Goal: Task Accomplishment & Management: Use online tool/utility

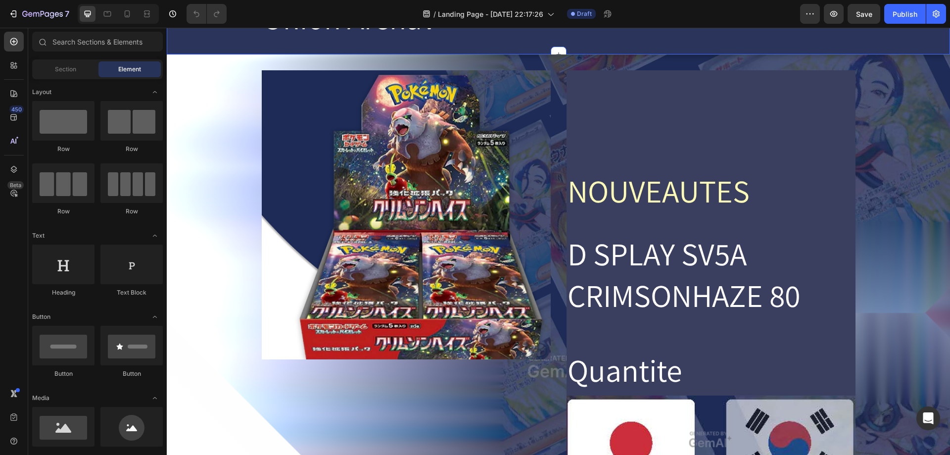
scroll to position [247, 0]
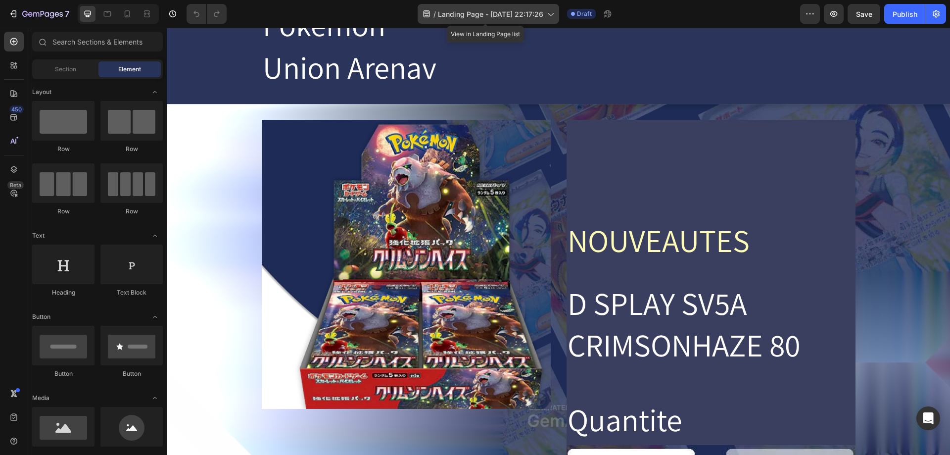
click at [459, 9] on span "Landing Page - [DATE] 22:17:26" at bounding box center [490, 14] width 105 height 10
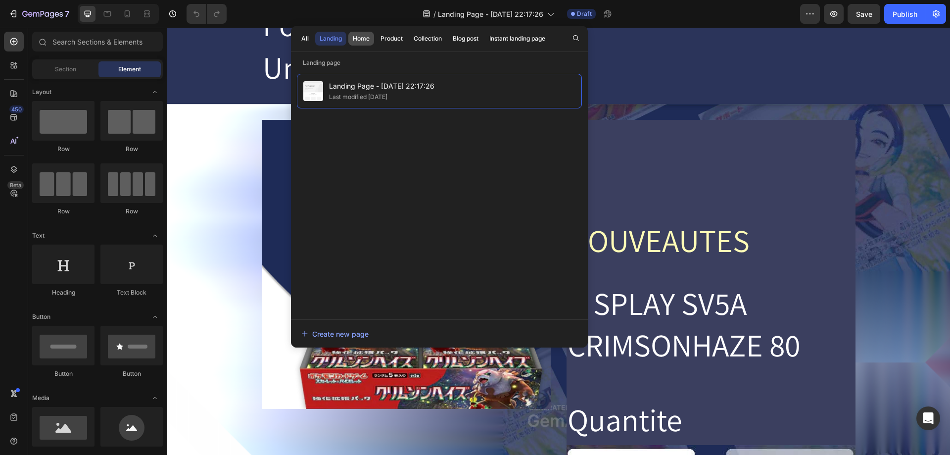
click at [366, 39] on div "Home" at bounding box center [361, 38] width 17 height 9
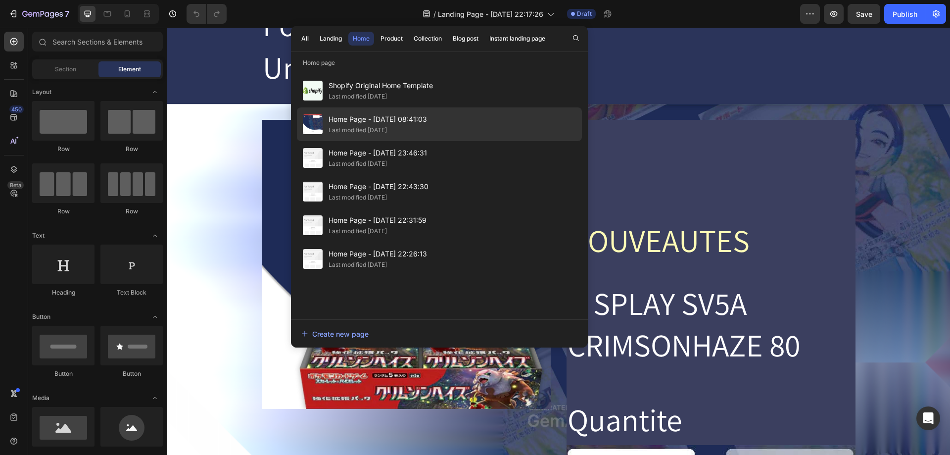
click at [442, 122] on div "Home Page - [DATE] 08:41:03 Last modified [DATE]" at bounding box center [439, 124] width 285 height 34
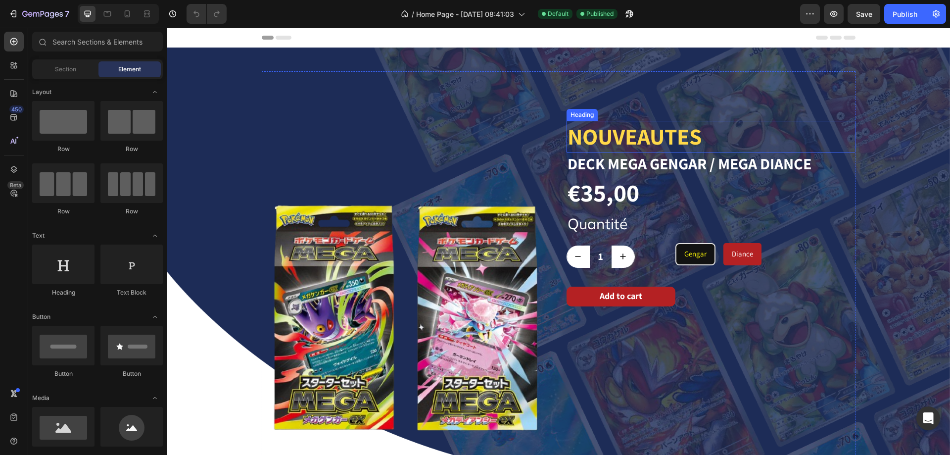
click at [450, 259] on img at bounding box center [406, 318] width 289 height 495
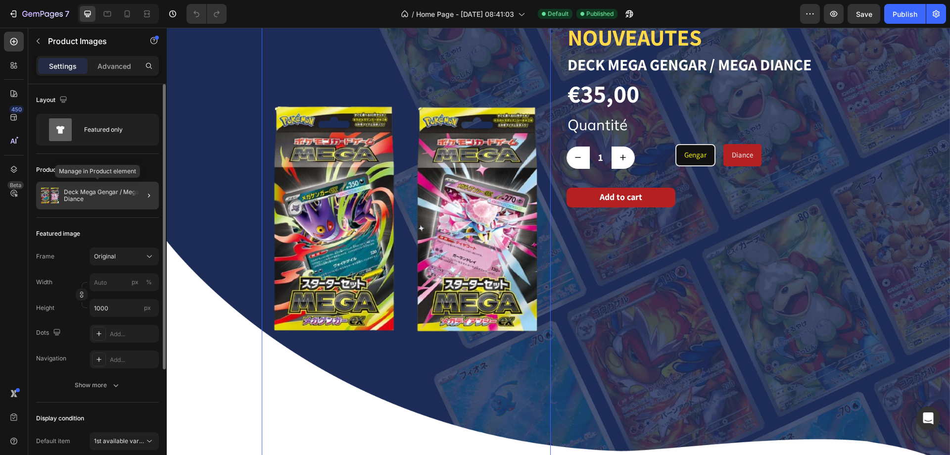
click at [82, 196] on p "Deck Mega Gengar / Mega Diance" at bounding box center [109, 196] width 91 height 14
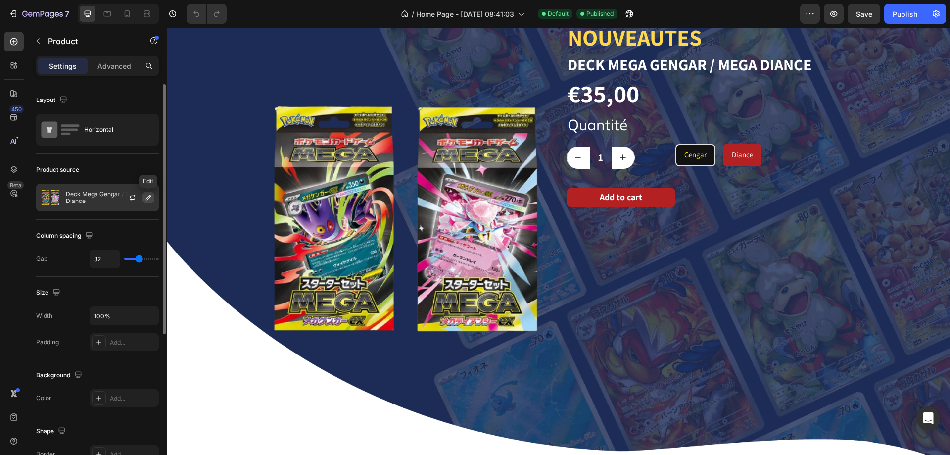
click at [151, 196] on icon "button" at bounding box center [148, 197] width 5 height 5
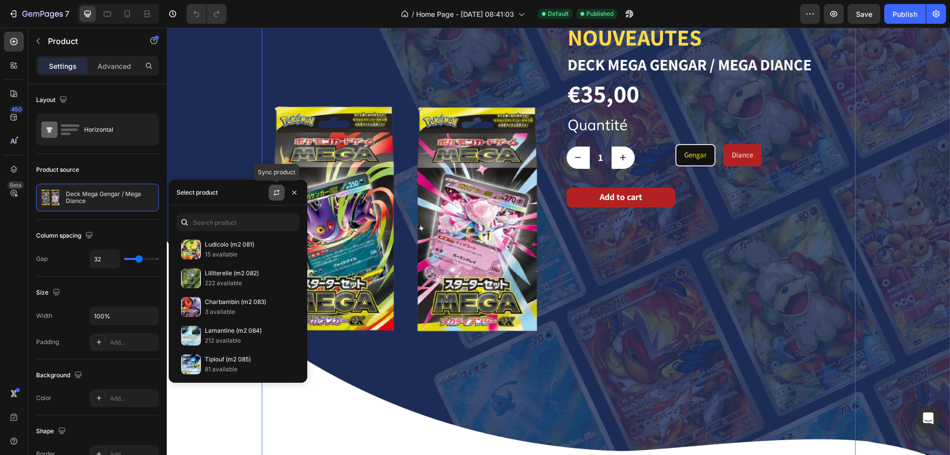
click at [275, 196] on icon "button" at bounding box center [277, 193] width 8 height 8
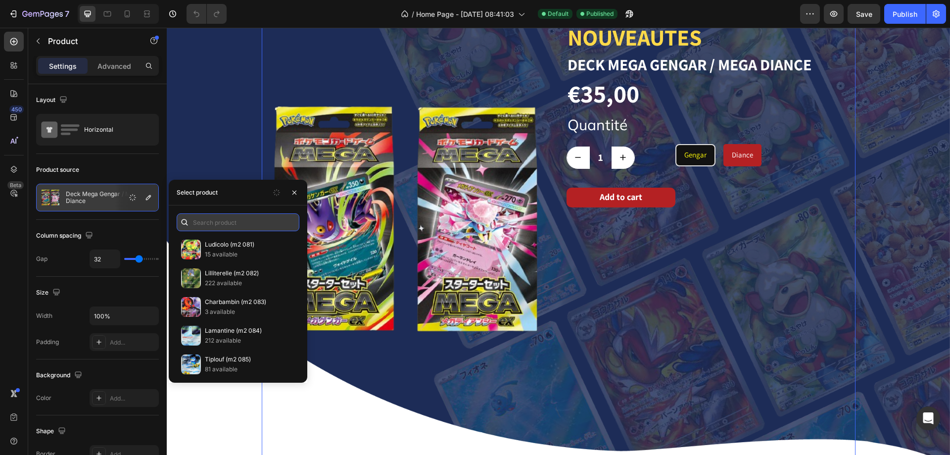
click at [240, 220] on input "text" at bounding box center [238, 222] width 123 height 18
type input "o"
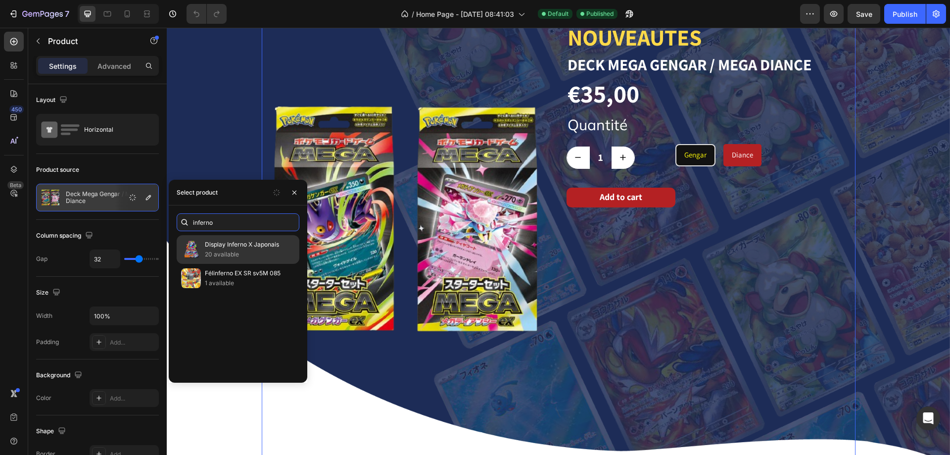
type input "inferno"
click at [238, 245] on p "Display Inferno X Japonais" at bounding box center [250, 245] width 90 height 10
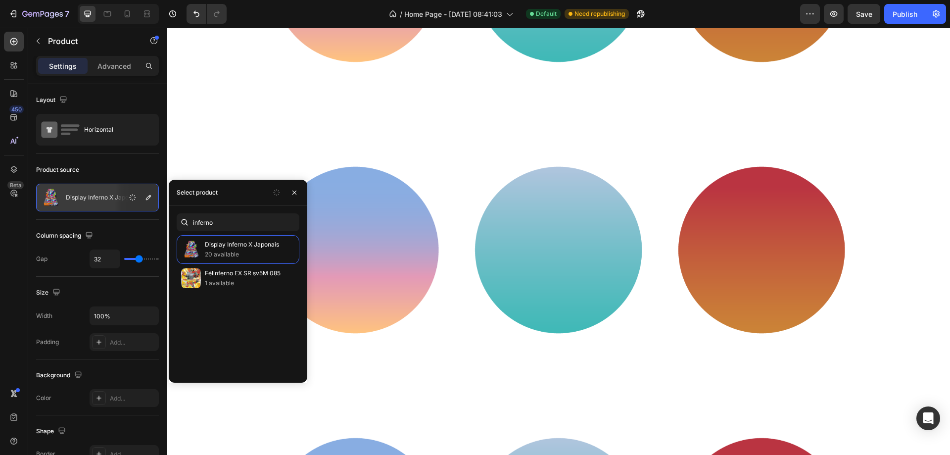
scroll to position [1336, 0]
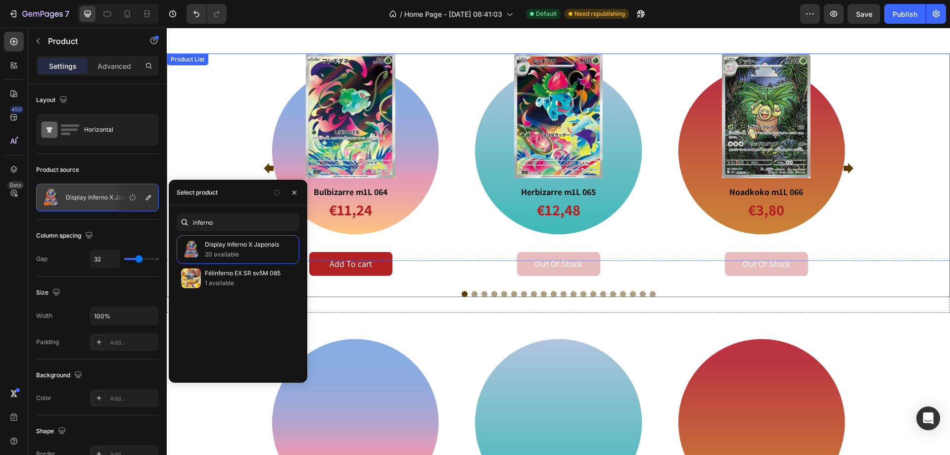
click at [848, 171] on icon "Carousel Next Arrow" at bounding box center [848, 168] width 12 height 12
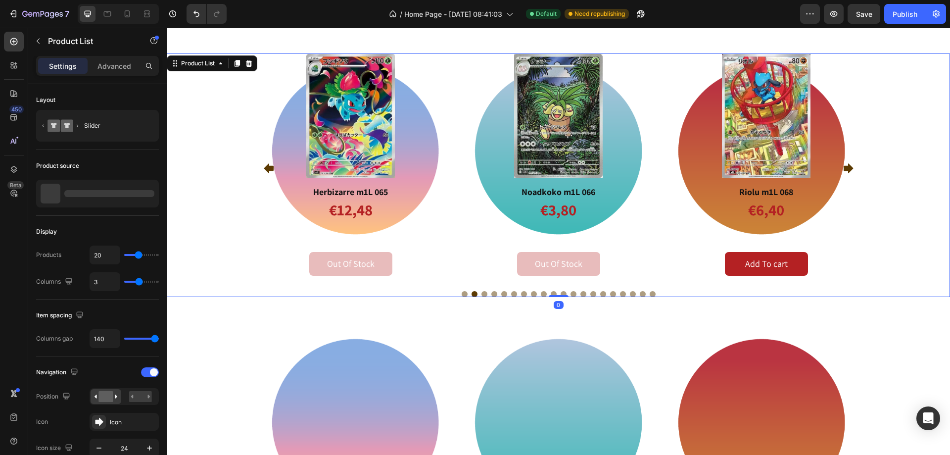
click at [848, 171] on icon "Carousel Next Arrow" at bounding box center [848, 168] width 12 height 12
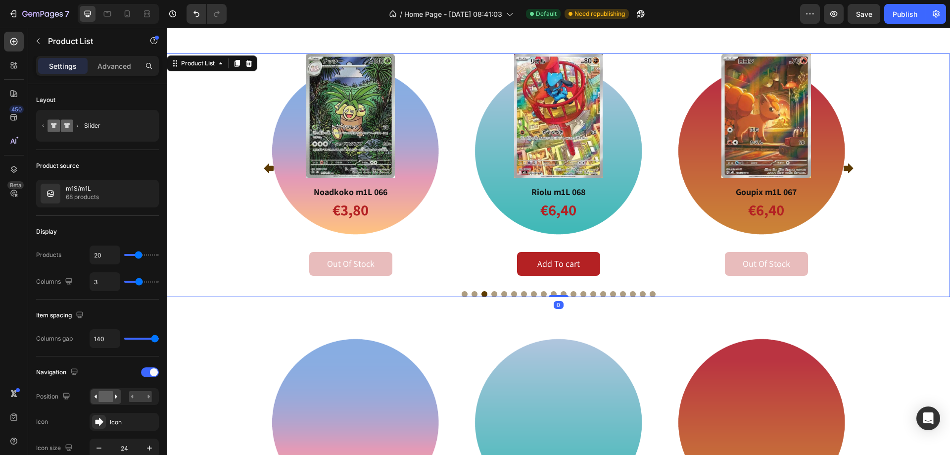
click at [848, 171] on icon "Carousel Next Arrow" at bounding box center [848, 168] width 12 height 12
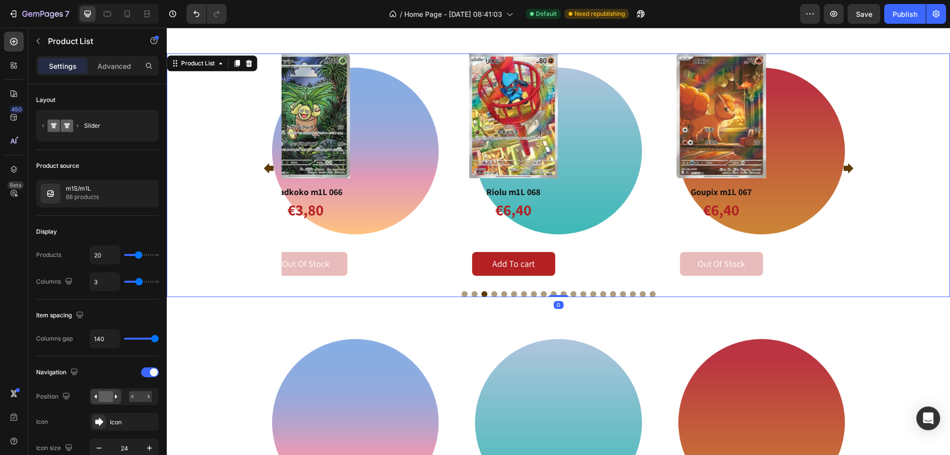
click at [848, 171] on icon "Carousel Next Arrow" at bounding box center [848, 168] width 12 height 12
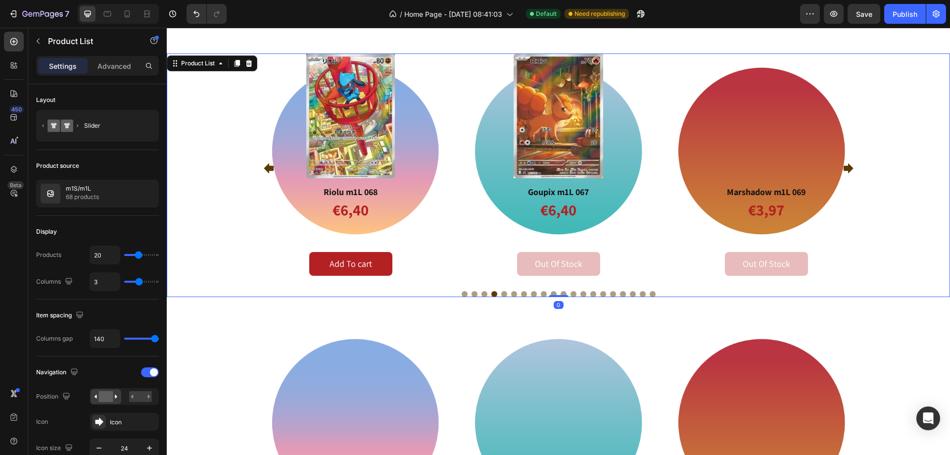
click at [848, 171] on icon "Carousel Next Arrow" at bounding box center [848, 168] width 12 height 12
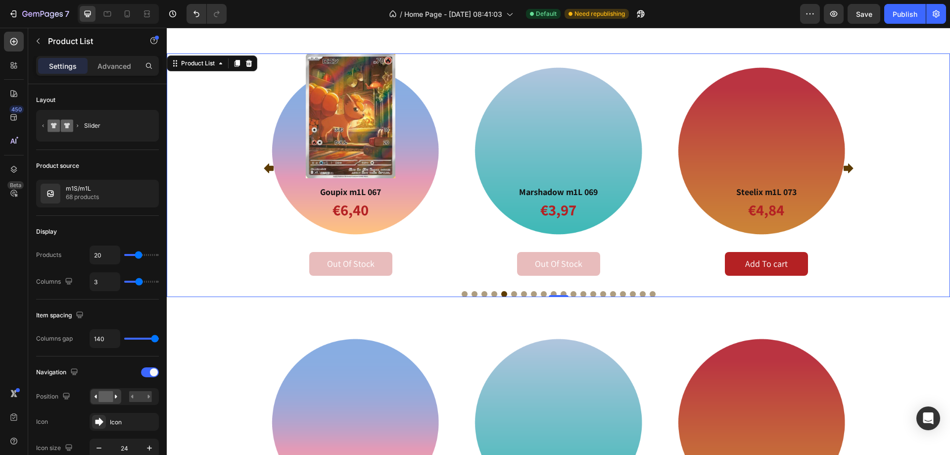
click at [848, 171] on icon "Carousel Next Arrow" at bounding box center [848, 168] width 12 height 12
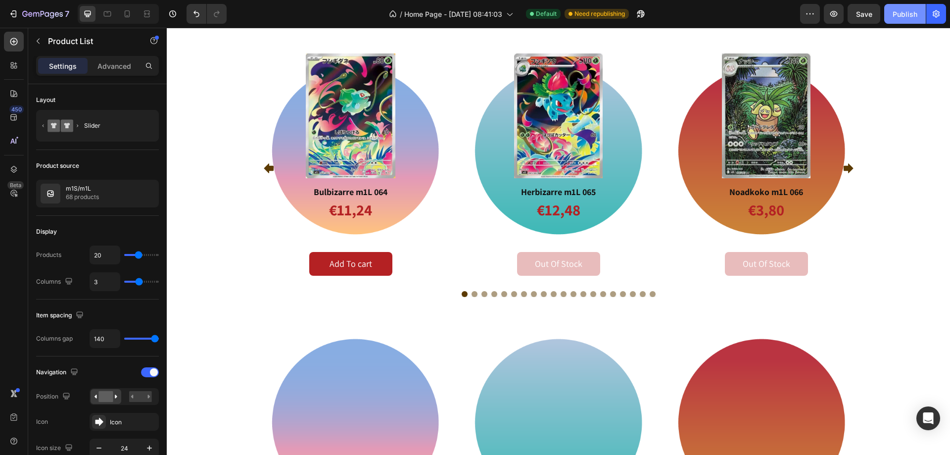
click at [892, 17] on button "Publish" at bounding box center [906, 14] width 42 height 20
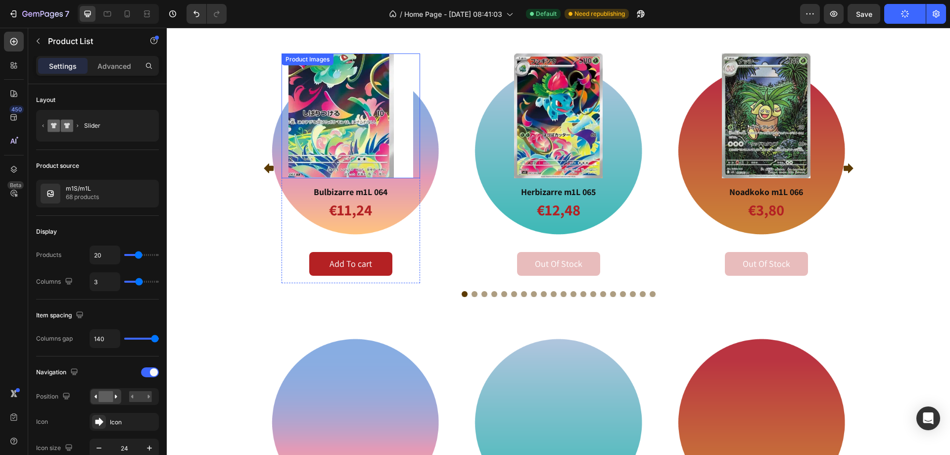
click at [394, 171] on img at bounding box center [351, 115] width 125 height 125
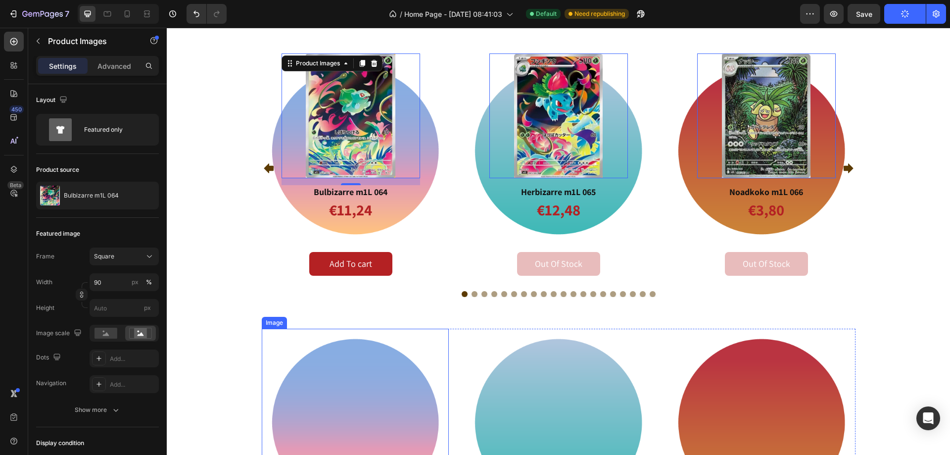
click at [325, 364] on img at bounding box center [356, 423] width 188 height 188
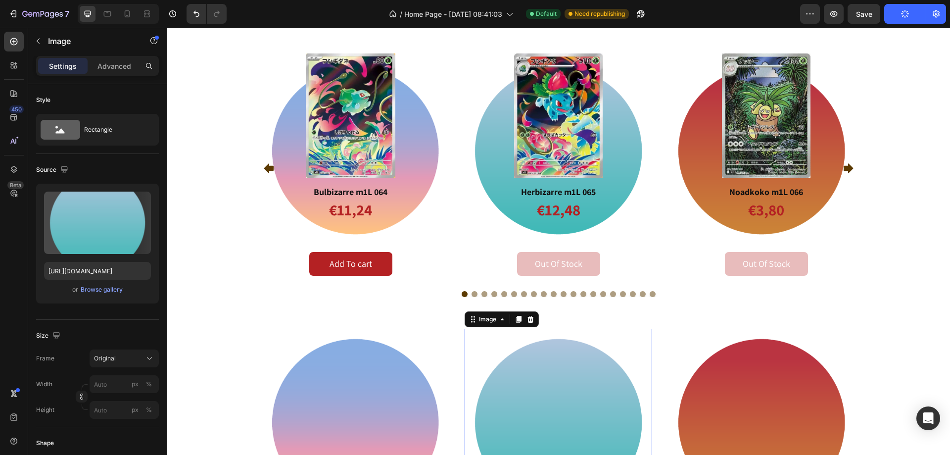
click at [465, 331] on img at bounding box center [559, 423] width 188 height 188
click at [430, 335] on img at bounding box center [356, 423] width 188 height 188
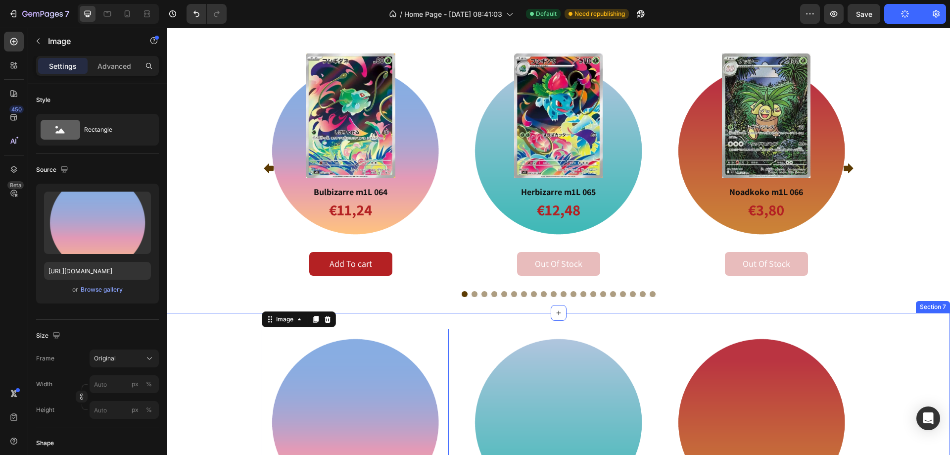
click at [420, 317] on div "Image 0 Image Image Row Section 7" at bounding box center [559, 422] width 784 height 219
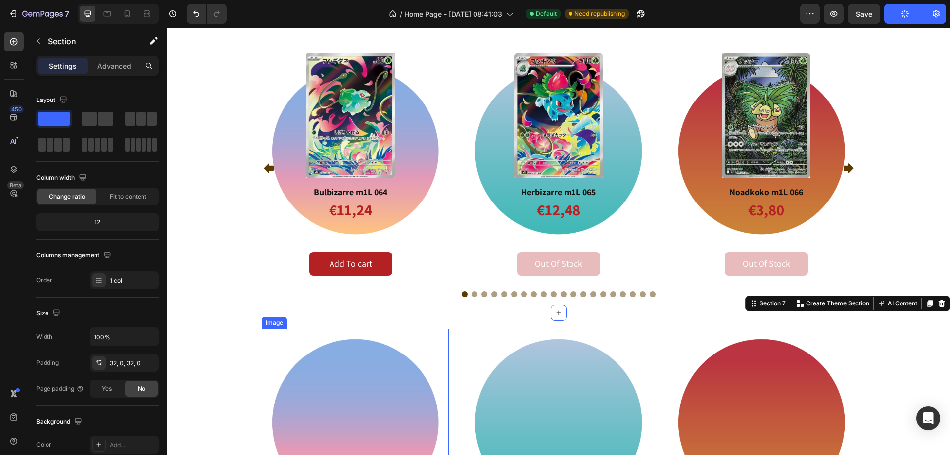
click at [273, 345] on img at bounding box center [356, 423] width 188 height 188
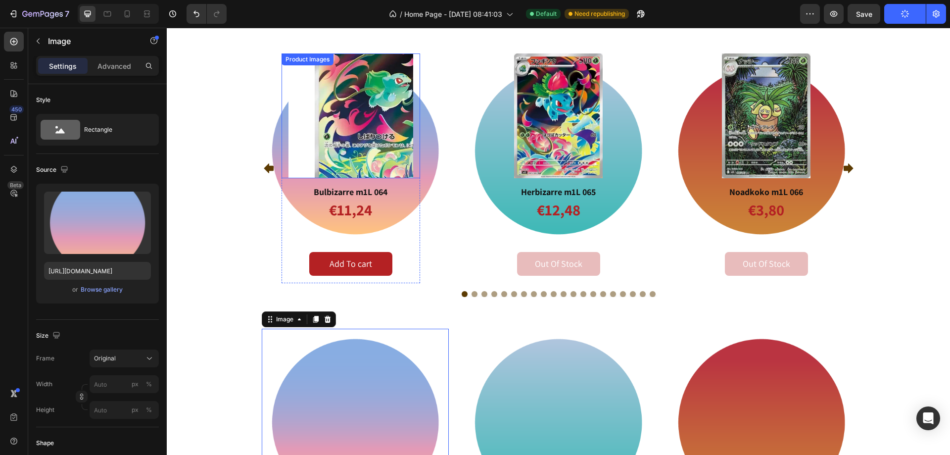
click at [289, 124] on img at bounding box center [351, 115] width 125 height 125
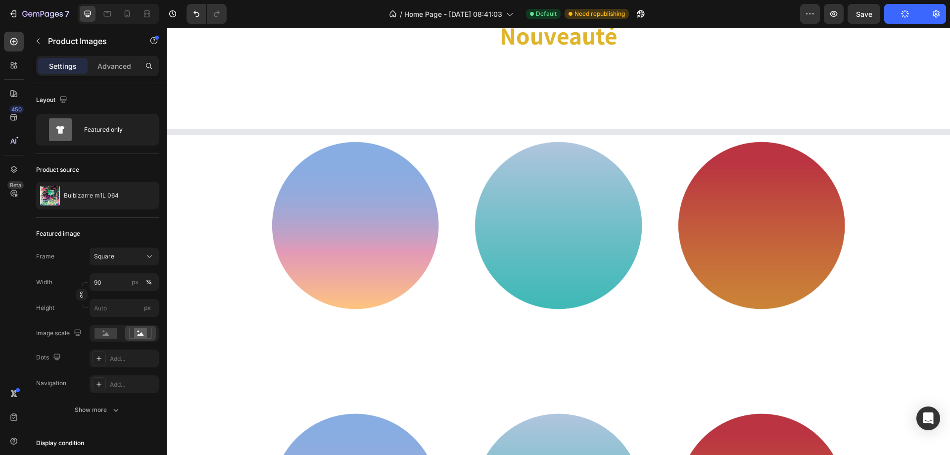
scroll to position [940, 0]
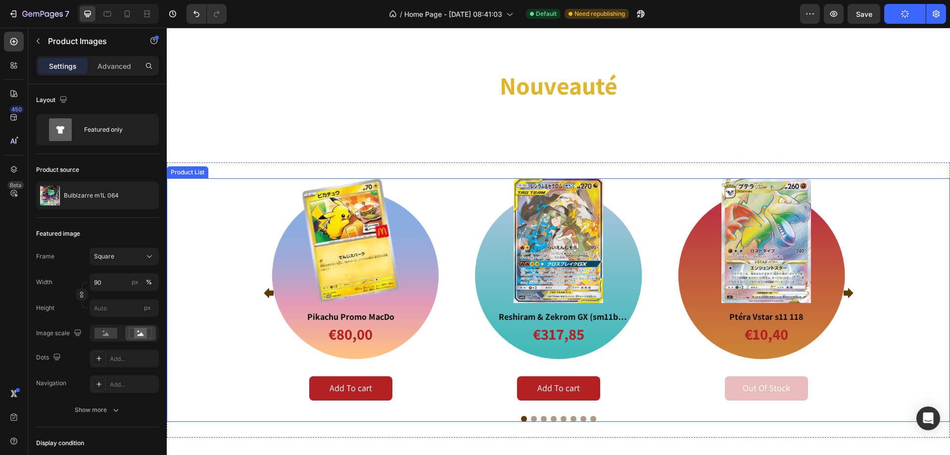
click at [847, 295] on icon "Carousel Next Arrow" at bounding box center [849, 293] width 10 height 10
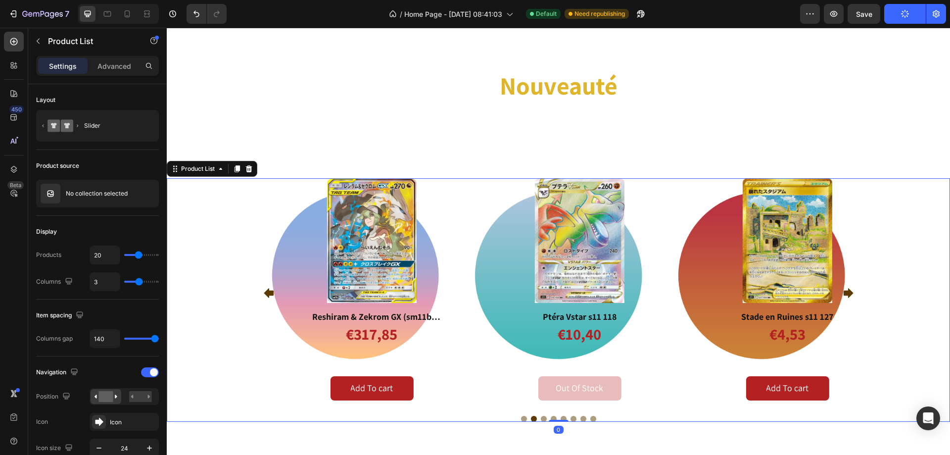
click at [847, 295] on icon "Carousel Next Arrow" at bounding box center [849, 293] width 10 height 10
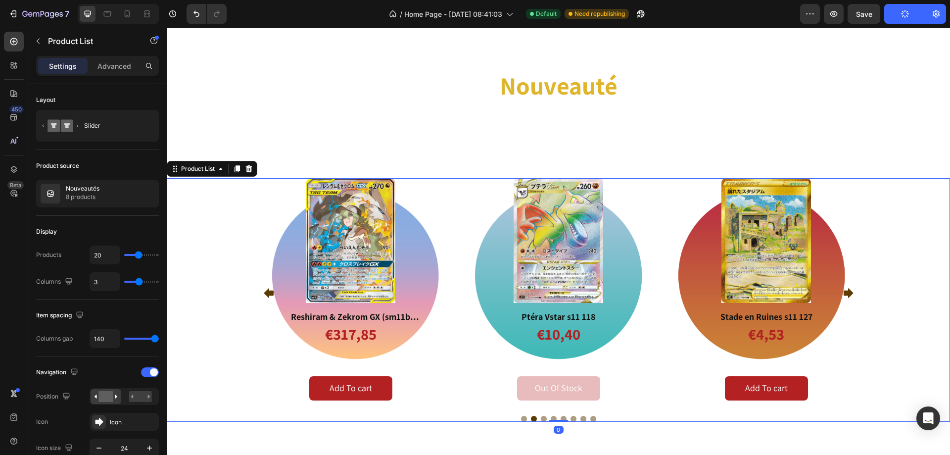
click at [847, 295] on icon "Carousel Next Arrow" at bounding box center [849, 293] width 10 height 10
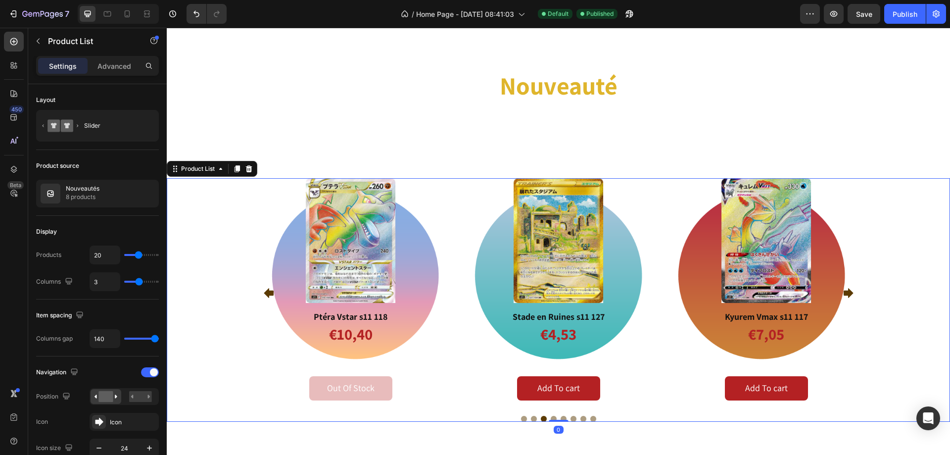
click at [847, 295] on icon "Carousel Next Arrow" at bounding box center [849, 293] width 10 height 10
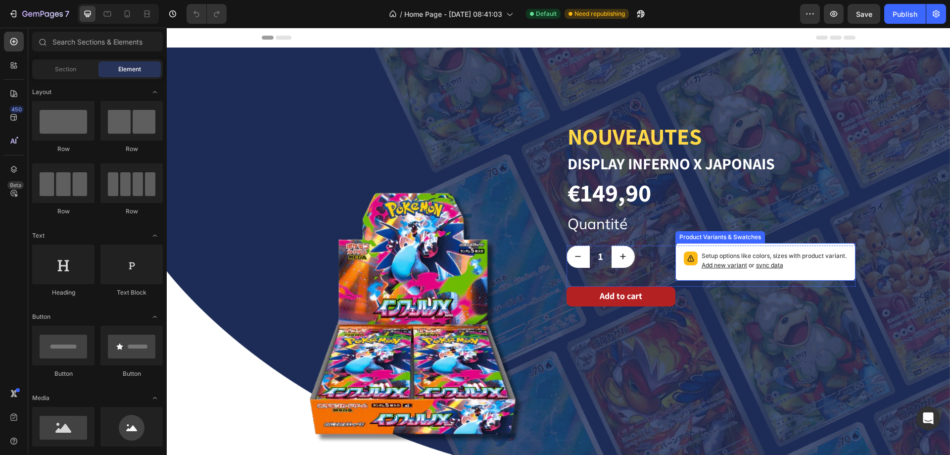
click at [779, 262] on span "sync data" at bounding box center [769, 264] width 27 height 7
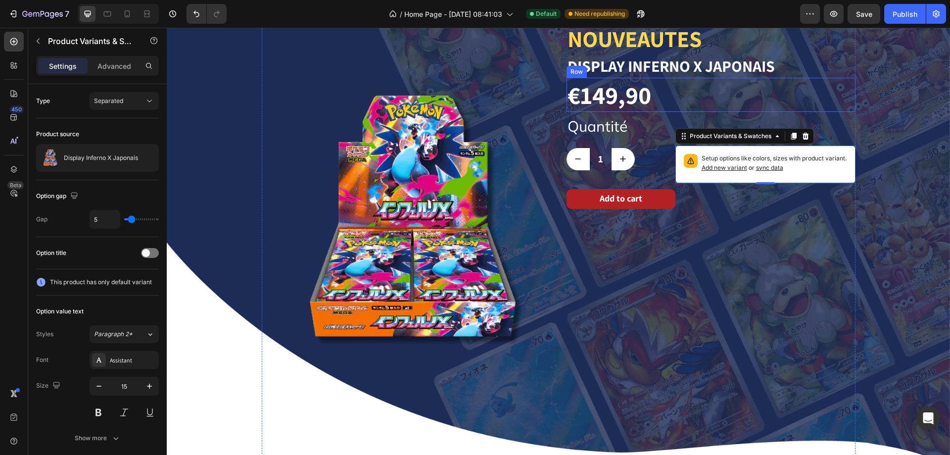
scroll to position [49, 0]
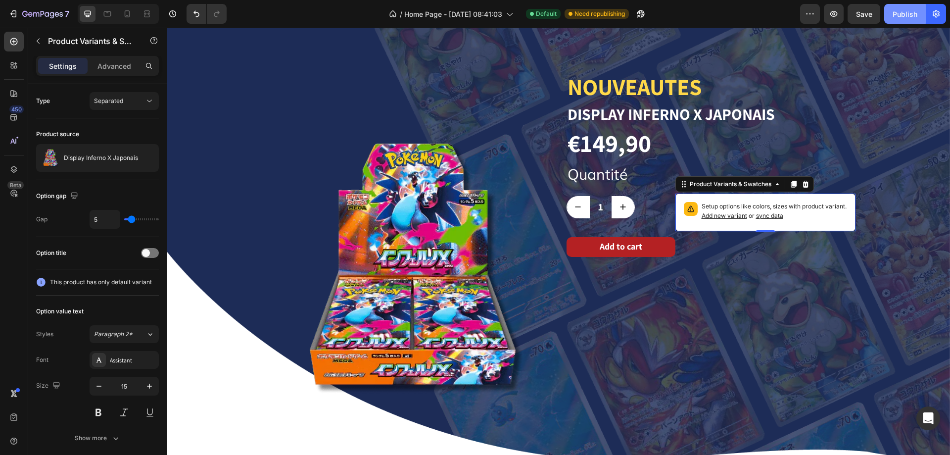
click at [907, 15] on div "Publish" at bounding box center [905, 14] width 25 height 10
click at [841, 13] on button "button" at bounding box center [834, 14] width 20 height 20
click at [509, 221] on img at bounding box center [406, 269] width 289 height 495
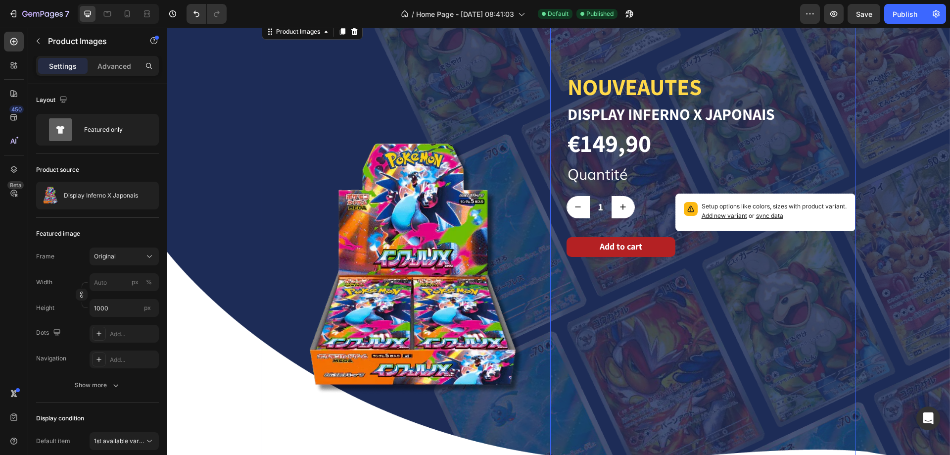
click at [610, 264] on div "NOUVEAUTES Heading Display Inferno X Japonais Product Title €149,90 Product Pri…" at bounding box center [711, 269] width 289 height 495
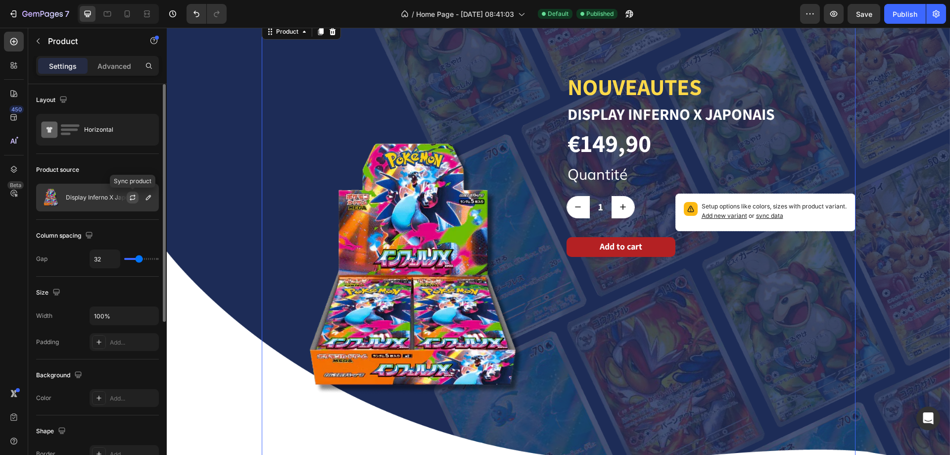
click at [131, 198] on icon "button" at bounding box center [133, 198] width 8 height 8
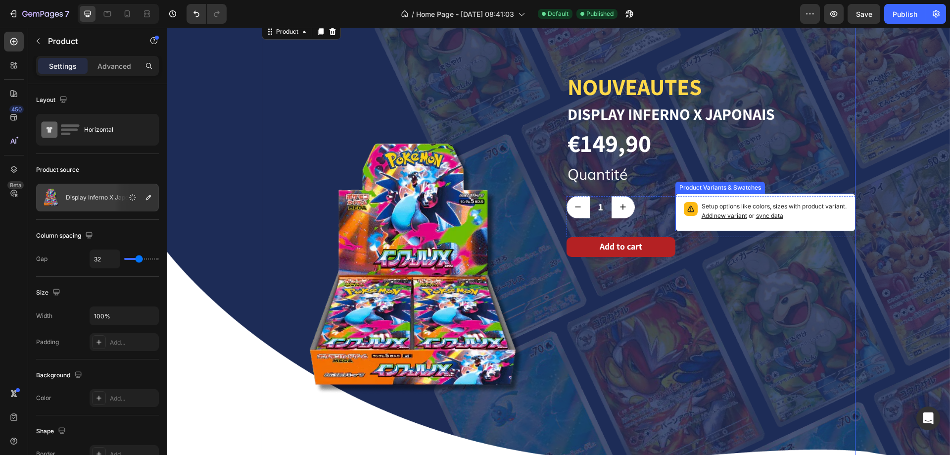
click at [735, 194] on div "Setup options like colors, sizes with product variant. Add new variant or sync …" at bounding box center [766, 213] width 180 height 38
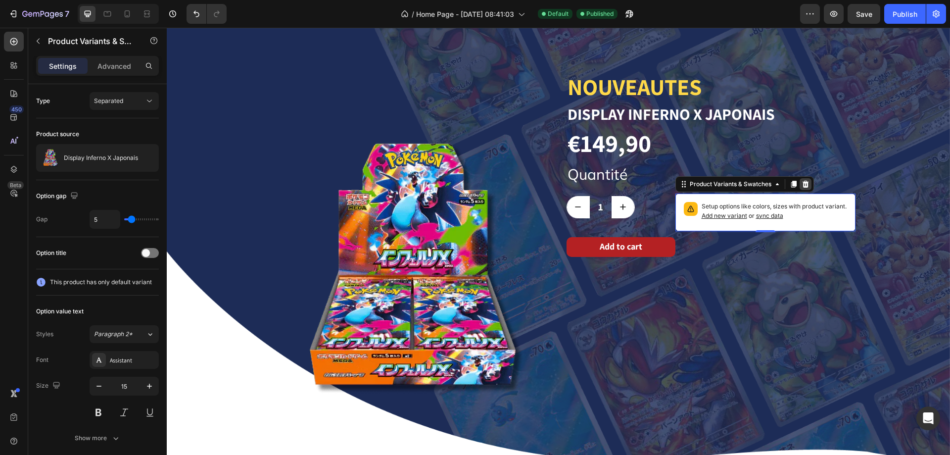
click at [802, 180] on icon at bounding box center [805, 183] width 6 height 7
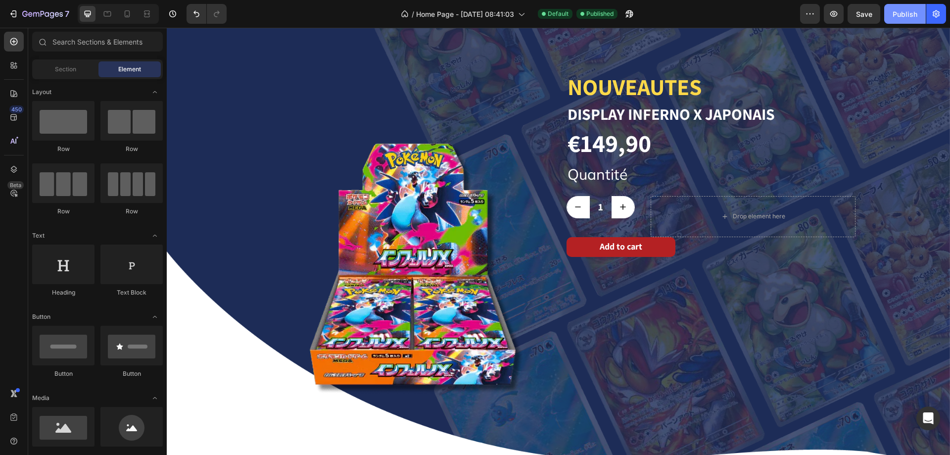
click at [909, 13] on div "Publish" at bounding box center [905, 14] width 25 height 10
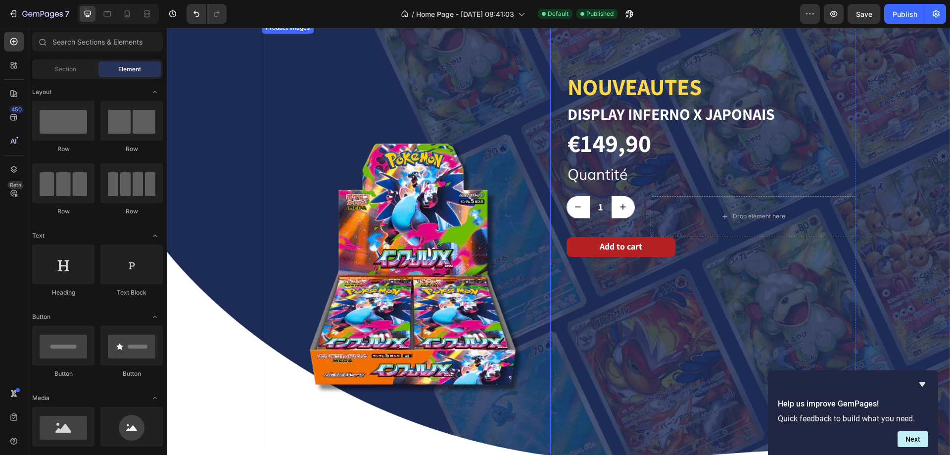
click at [476, 248] on img at bounding box center [406, 269] width 289 height 495
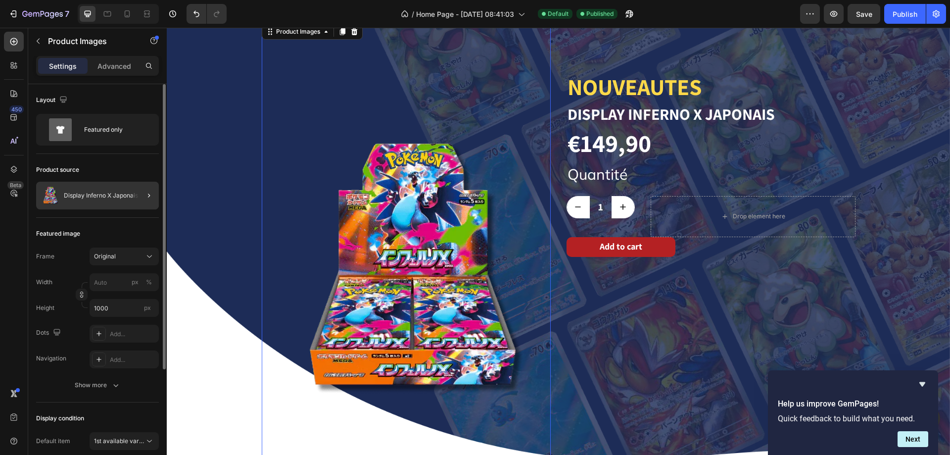
click at [128, 199] on div "Display Inferno X Japonais" at bounding box center [97, 196] width 123 height 28
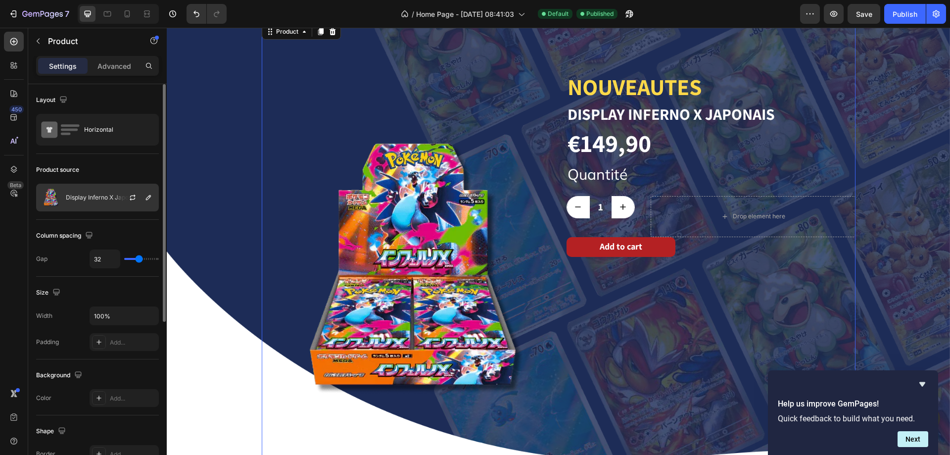
click at [142, 198] on div at bounding box center [137, 197] width 44 height 27
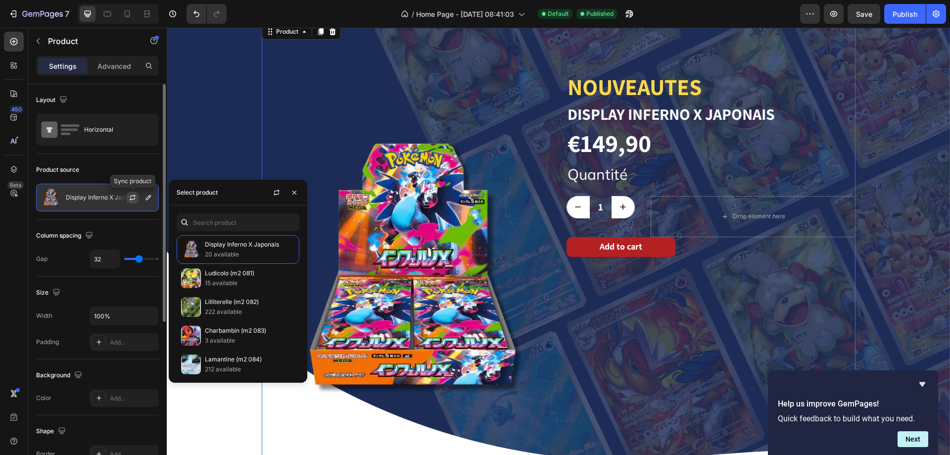
click at [137, 198] on button "button" at bounding box center [133, 198] width 12 height 12
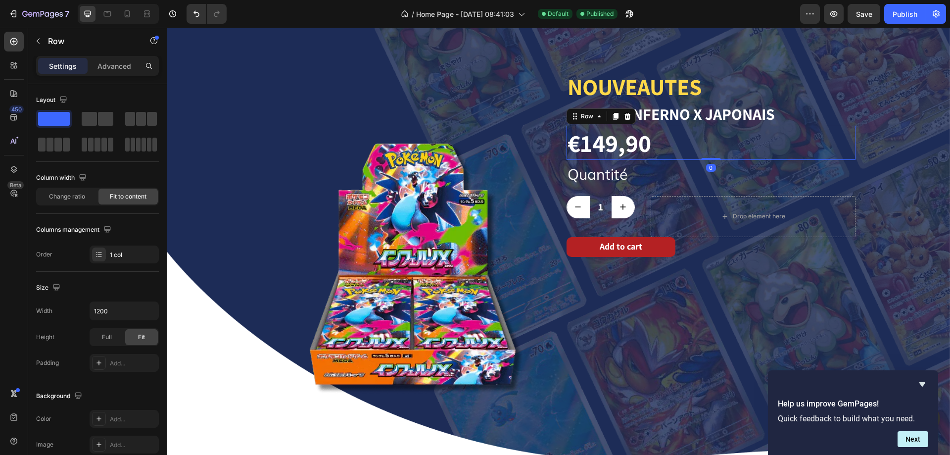
click at [677, 146] on div "€149,90 Product Price Product Price Row 0" at bounding box center [711, 143] width 289 height 34
click at [431, 187] on img at bounding box center [406, 269] width 289 height 495
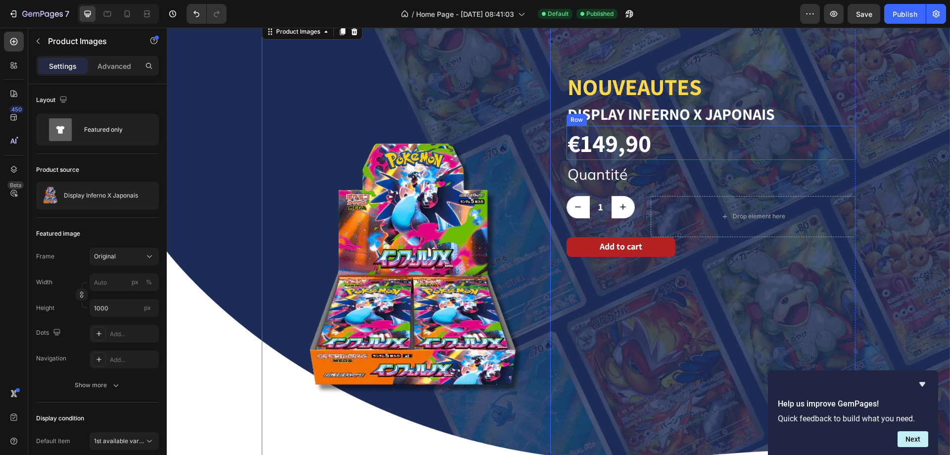
click at [663, 118] on h1 "Display Inferno X Japonais" at bounding box center [711, 114] width 289 height 23
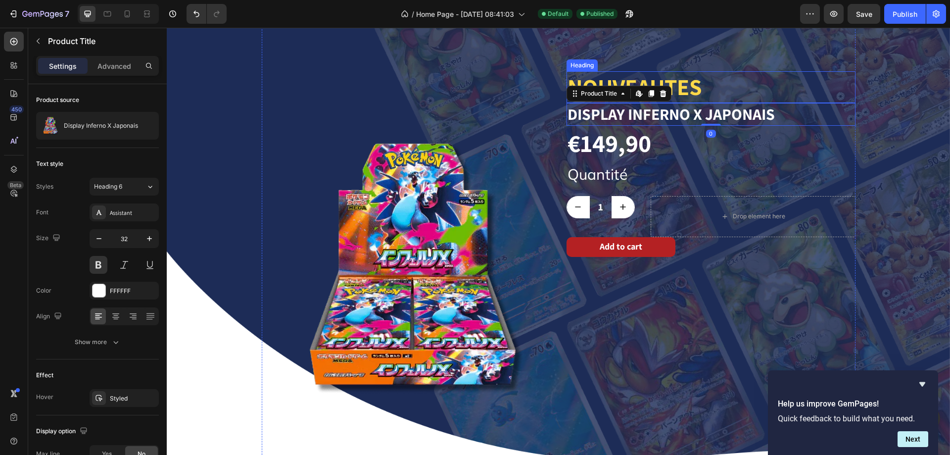
click at [671, 84] on h2 "NOUVEAUTES" at bounding box center [711, 87] width 289 height 32
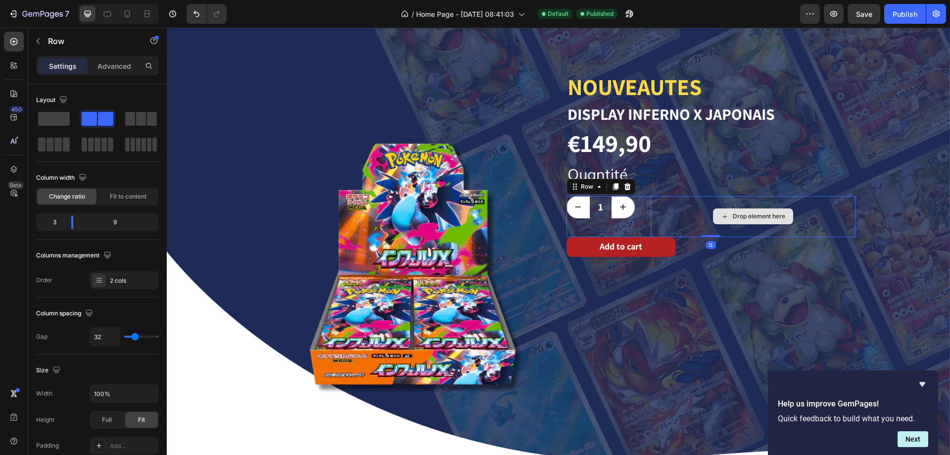
click at [693, 215] on div "Drop element here" at bounding box center [753, 216] width 205 height 41
click at [683, 247] on div "Add to cart Add to Cart" at bounding box center [711, 247] width 289 height 20
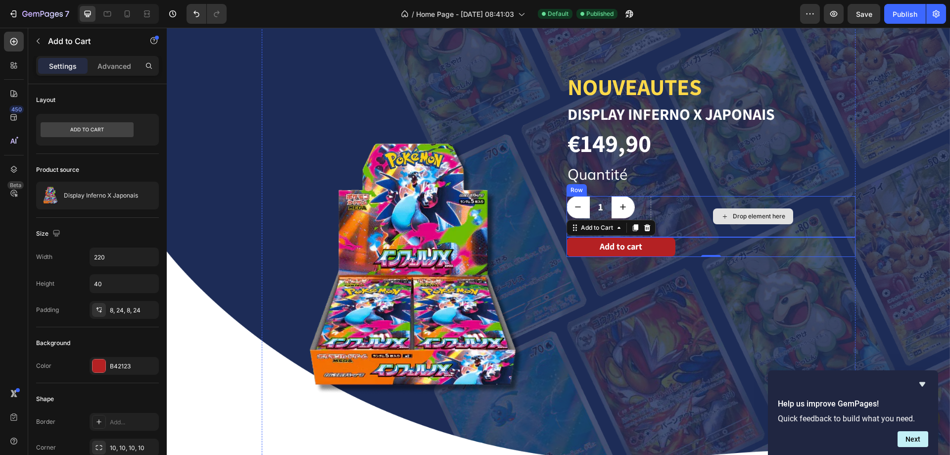
click at [675, 207] on div "Drop element here" at bounding box center [753, 216] width 205 height 41
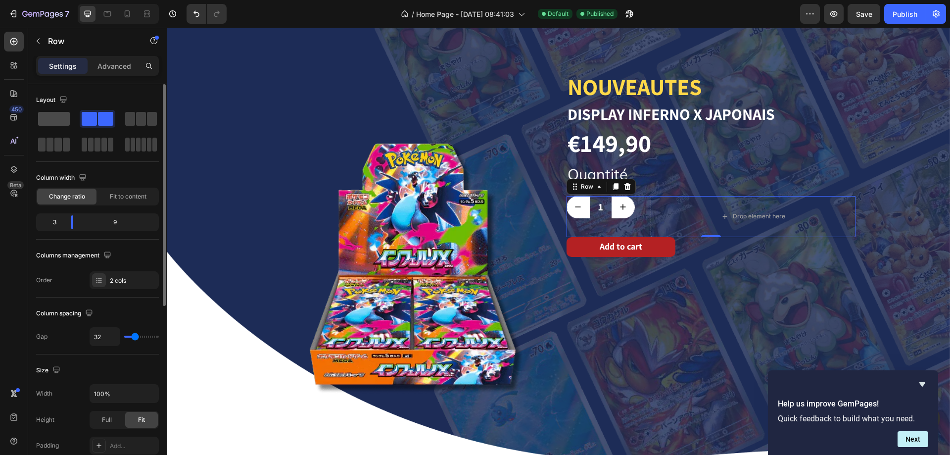
click at [57, 121] on span at bounding box center [54, 119] width 32 height 14
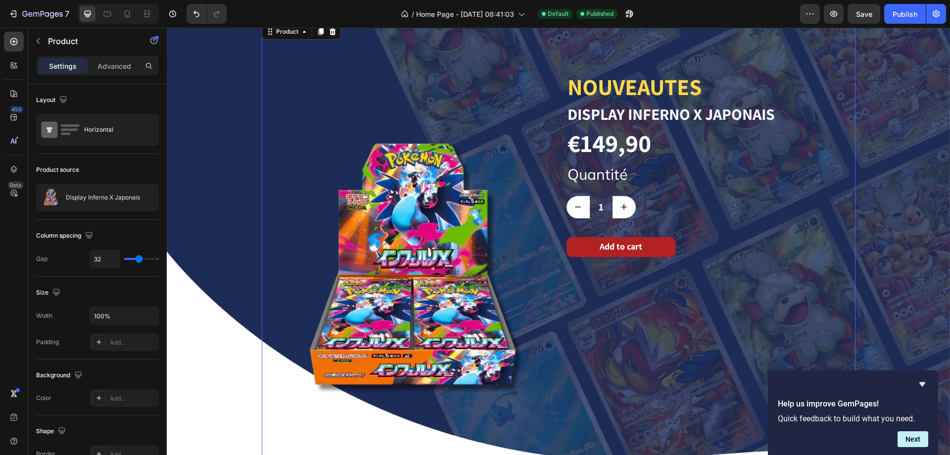
click at [575, 281] on div "NOUVEAUTES Heading Display Inferno X Japonais Product Title €149,90 Product Pri…" at bounding box center [711, 269] width 289 height 495
click at [901, 13] on div "Publish" at bounding box center [905, 14] width 25 height 10
click at [406, 225] on img at bounding box center [406, 269] width 289 height 495
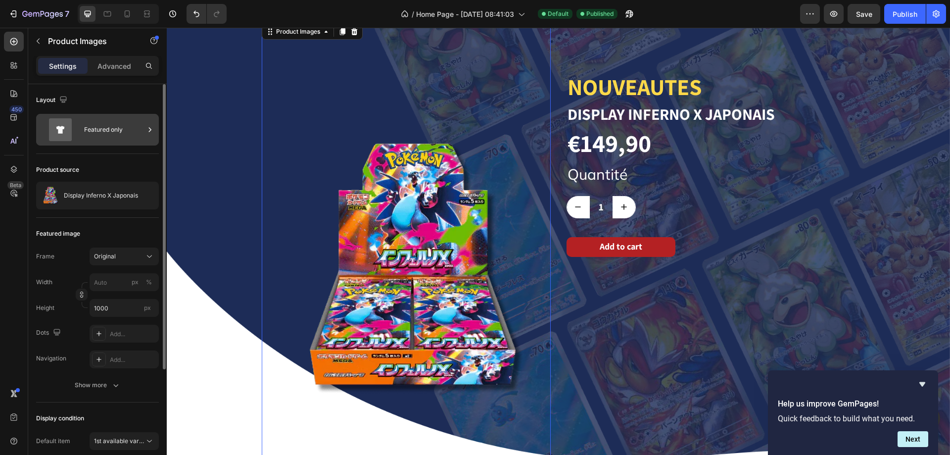
click at [99, 135] on div "Featured only" at bounding box center [114, 129] width 60 height 23
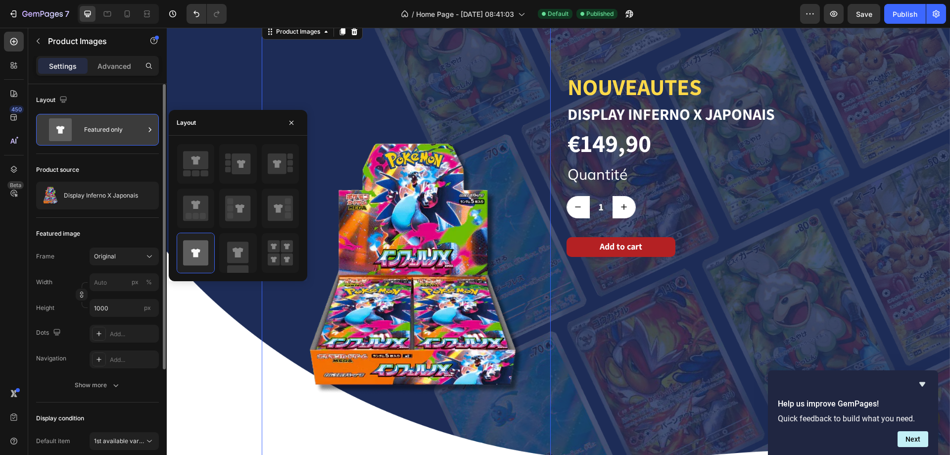
click at [99, 135] on div "Featured only" at bounding box center [114, 129] width 60 height 23
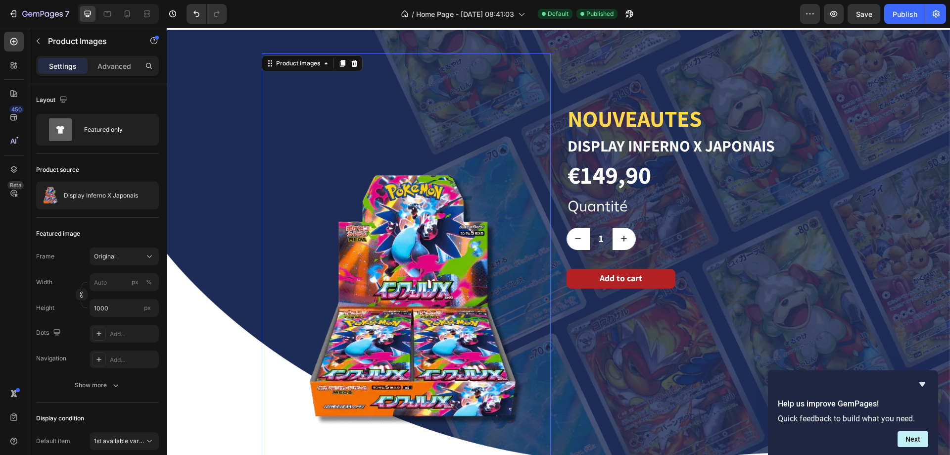
scroll to position [0, 0]
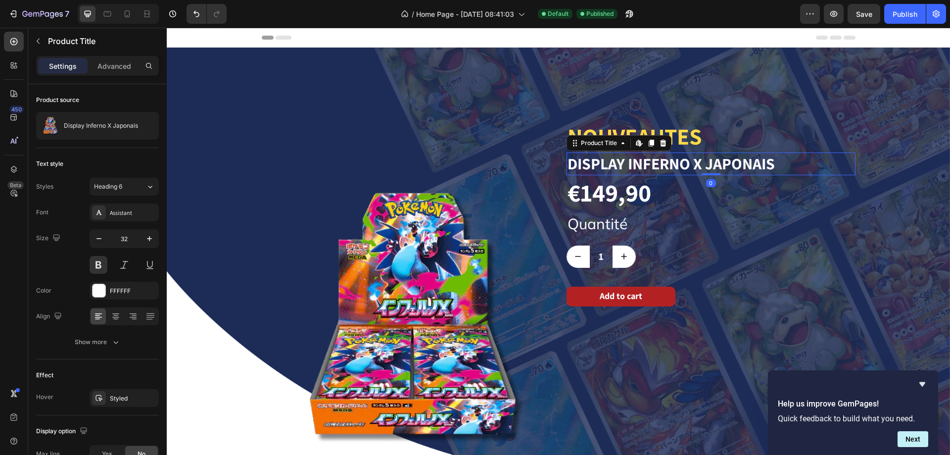
click at [601, 160] on h1 "Display Inferno X Japonais" at bounding box center [711, 163] width 289 height 23
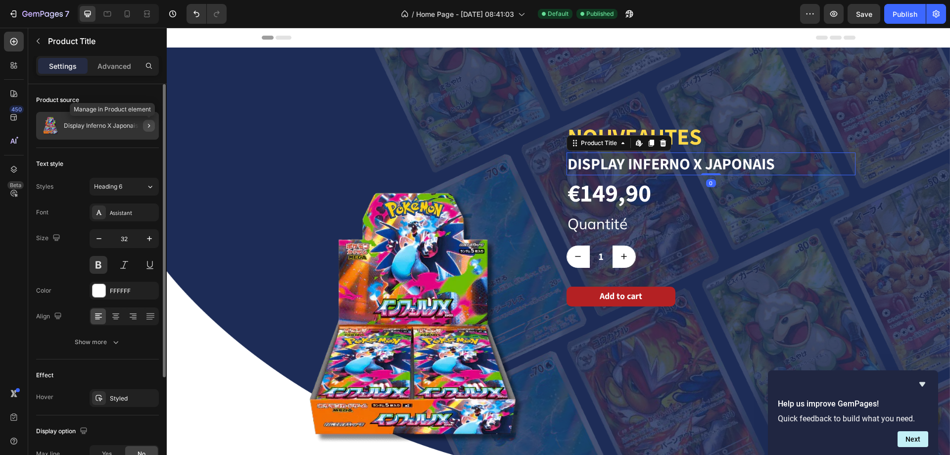
click at [146, 126] on icon "button" at bounding box center [149, 126] width 8 height 8
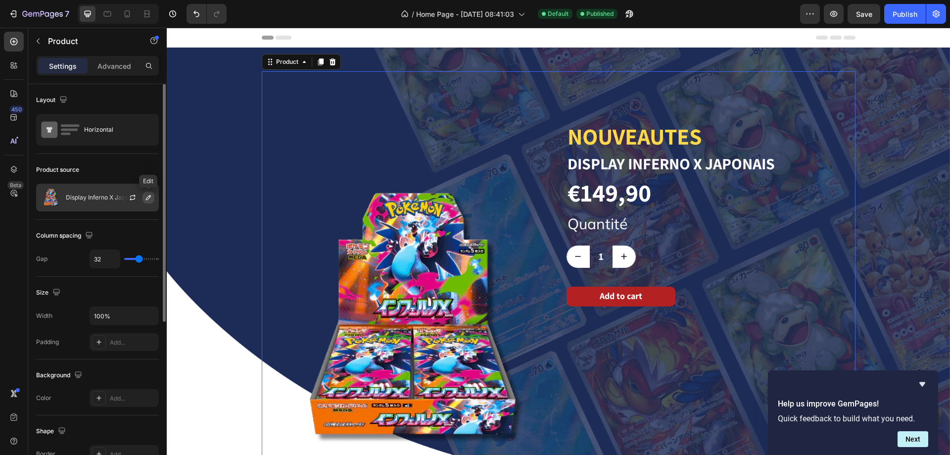
click at [147, 200] on icon "button" at bounding box center [148, 197] width 5 height 5
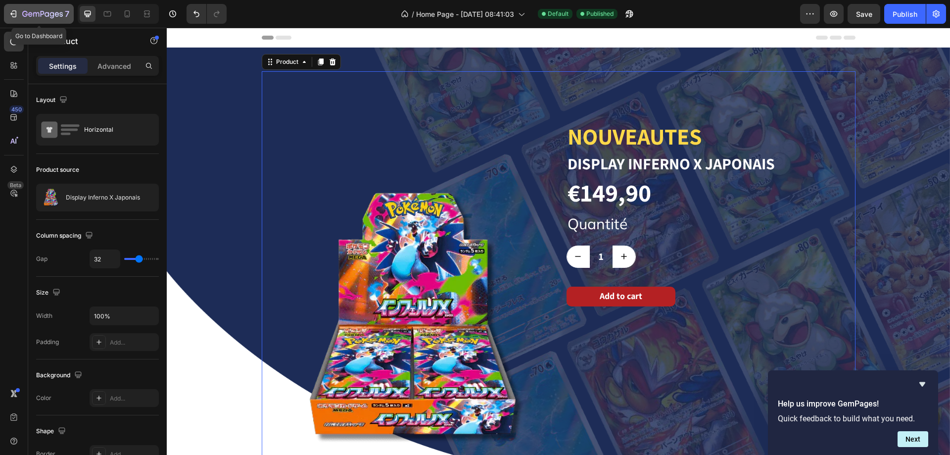
click at [10, 21] on button "7" at bounding box center [39, 14] width 70 height 20
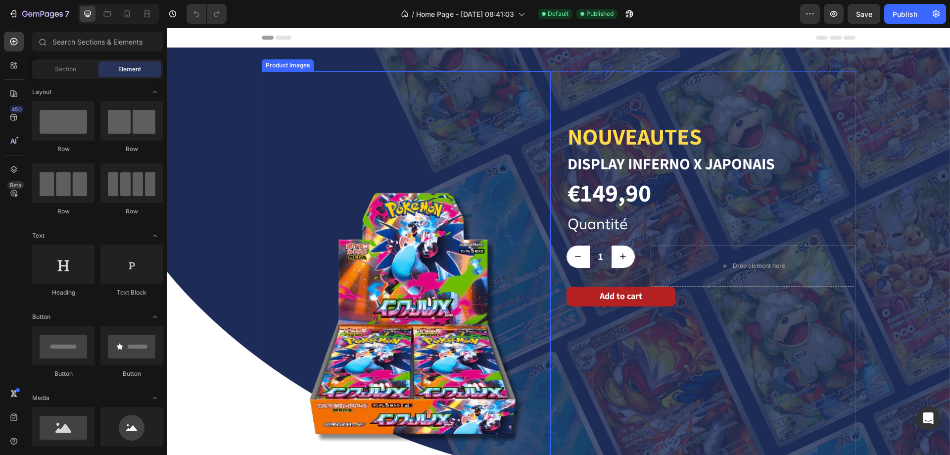
click at [483, 200] on img at bounding box center [406, 318] width 289 height 495
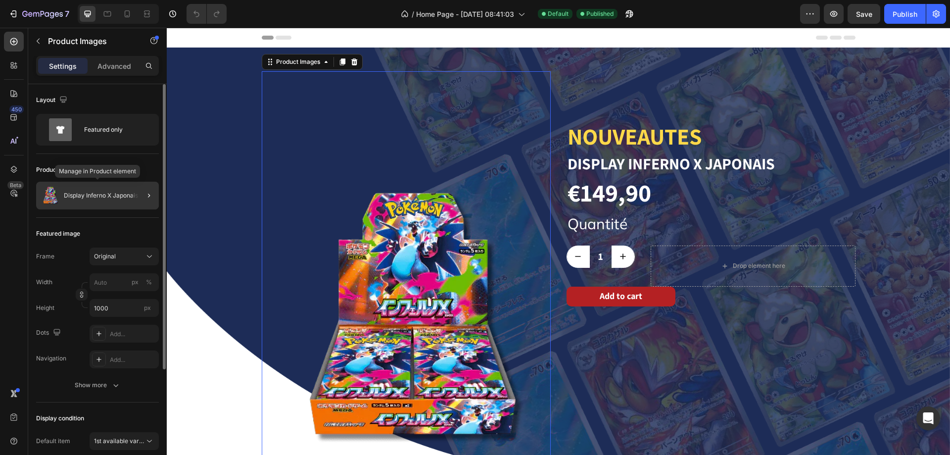
click at [123, 199] on div "Display Inferno X Japonais" at bounding box center [97, 196] width 123 height 28
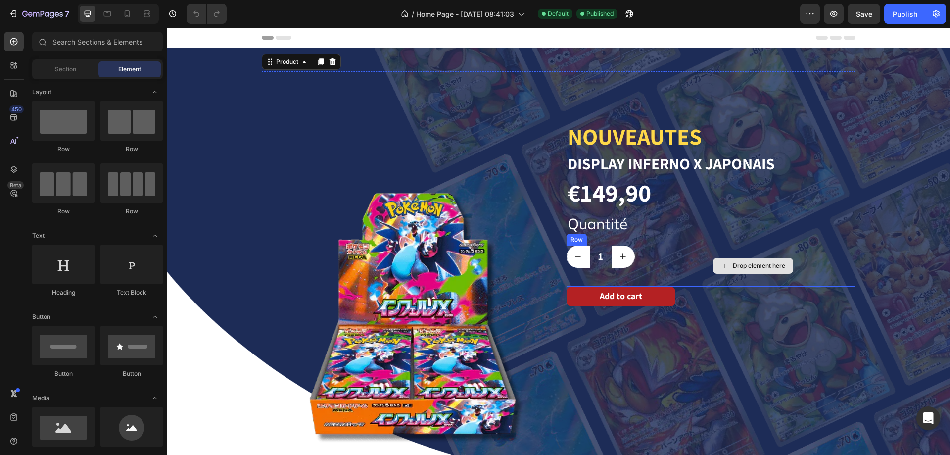
drag, startPoint x: 712, startPoint y: 259, endPoint x: 720, endPoint y: 259, distance: 7.4
click at [721, 262] on icon at bounding box center [725, 266] width 8 height 8
click at [723, 321] on div "NOUVEAUTES Heading Display Inferno X Japonais Product Title €149,90 Product Pri…" at bounding box center [711, 318] width 289 height 495
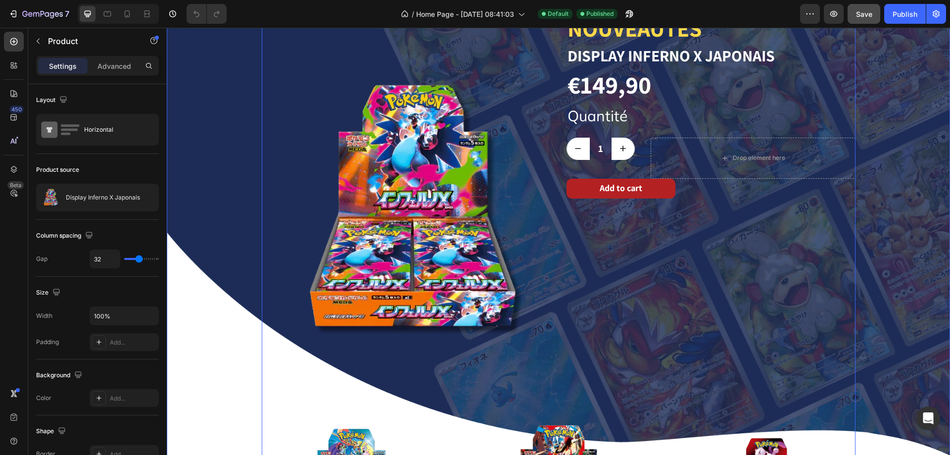
scroll to position [495, 0]
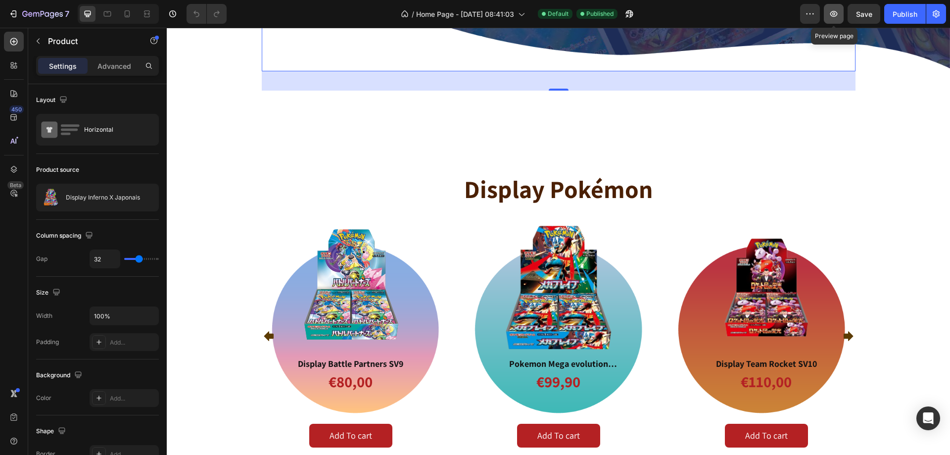
click at [840, 16] on button "button" at bounding box center [834, 14] width 20 height 20
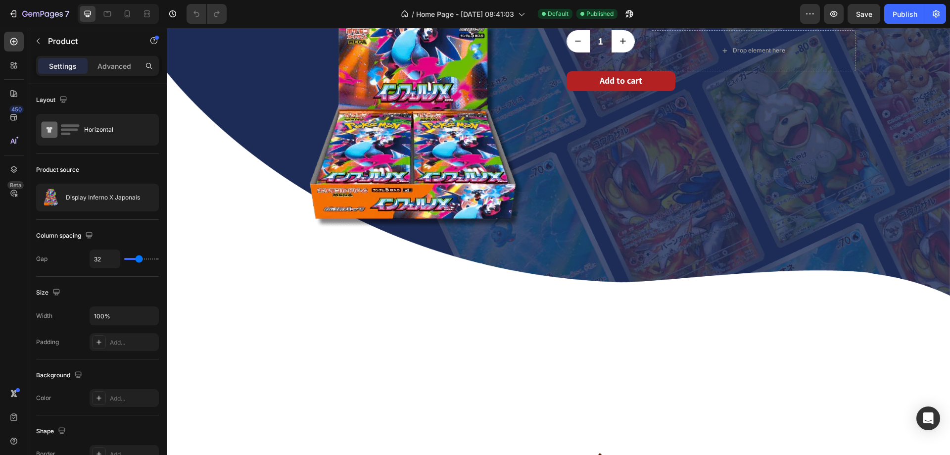
scroll to position [0, 0]
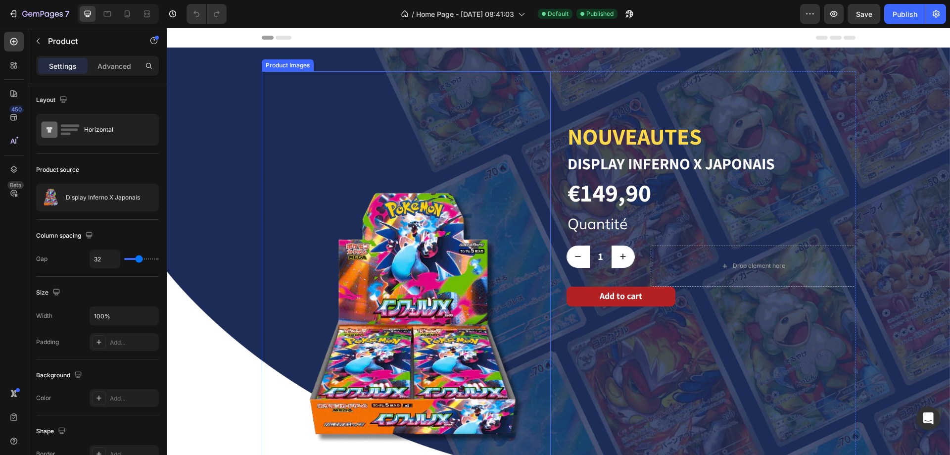
click at [452, 244] on img at bounding box center [406, 318] width 289 height 495
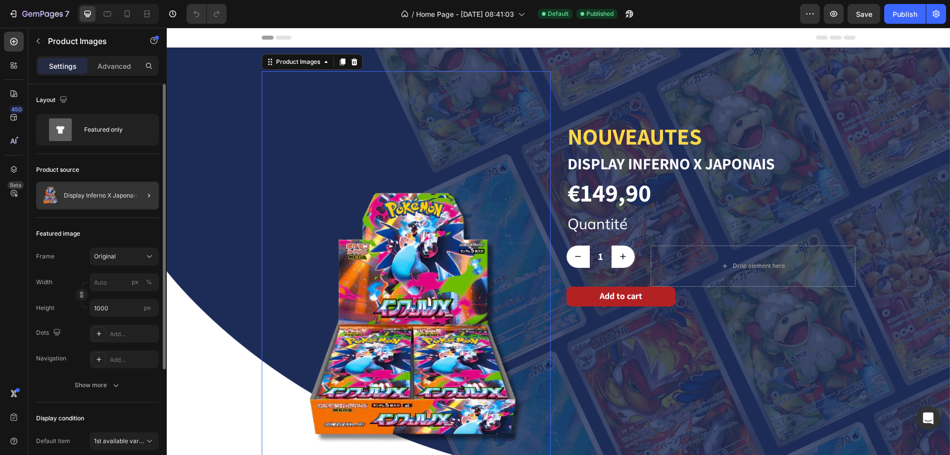
click at [140, 193] on div at bounding box center [145, 196] width 28 height 28
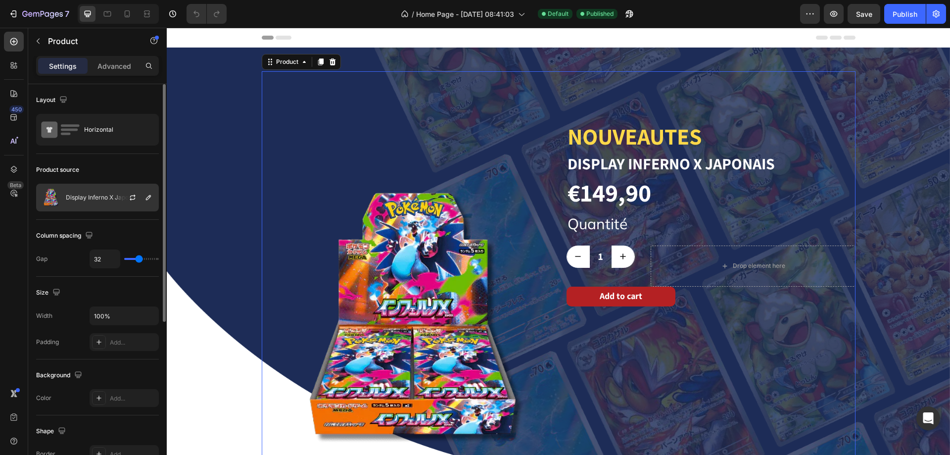
click at [141, 196] on div at bounding box center [137, 197] width 44 height 27
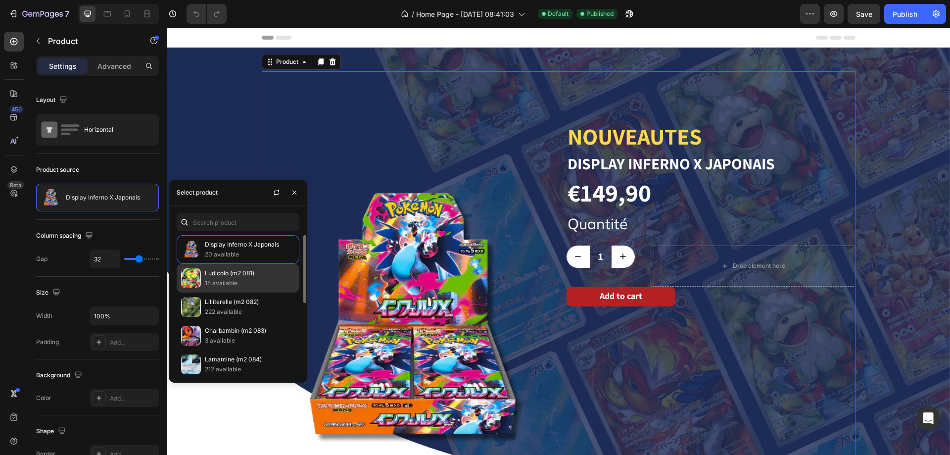
click at [222, 274] on p "Ludicolo (m2 081)" at bounding box center [250, 273] width 90 height 10
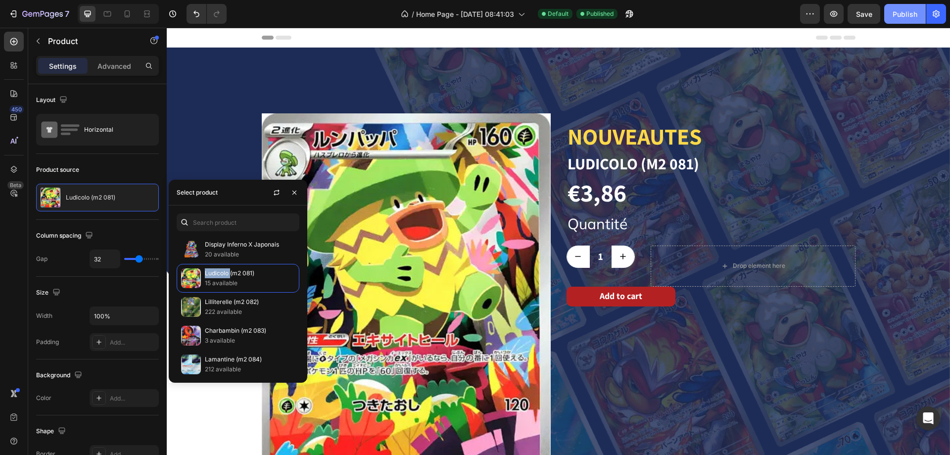
click at [892, 14] on button "Publish" at bounding box center [906, 14] width 42 height 20
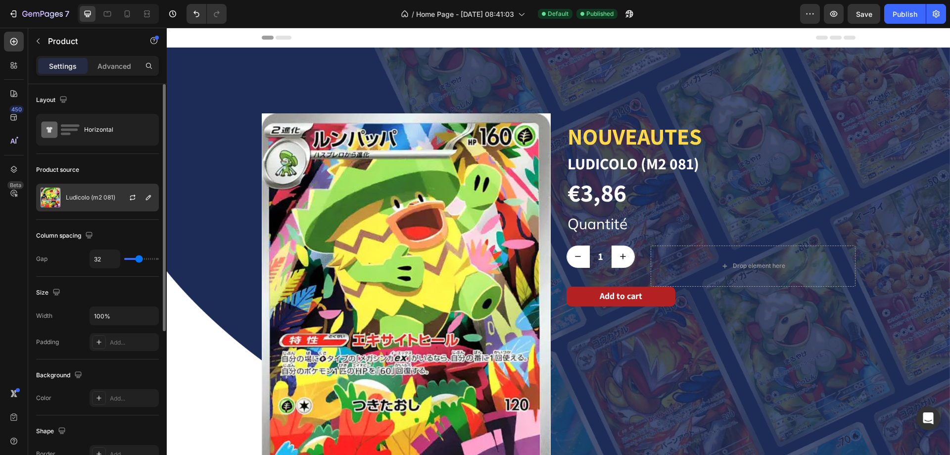
click at [108, 198] on p "Ludicolo (m2 081)" at bounding box center [90, 197] width 49 height 7
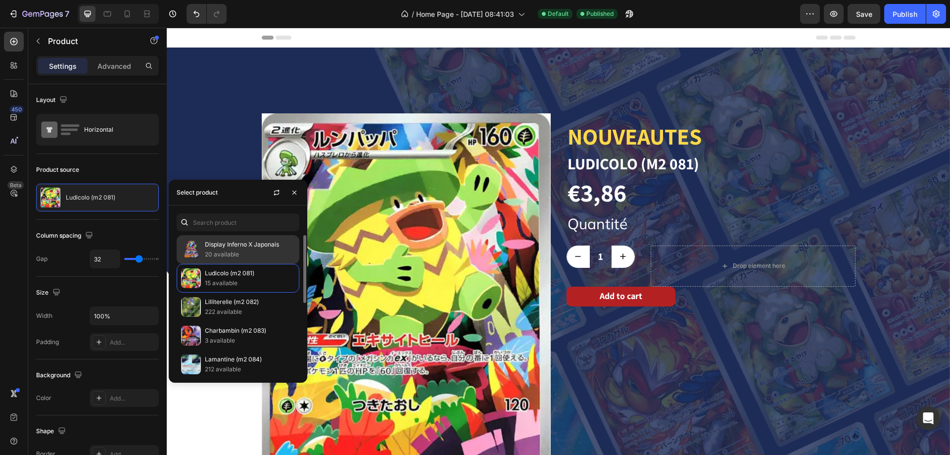
click at [231, 243] on p "Display Inferno X Japonais" at bounding box center [250, 245] width 90 height 10
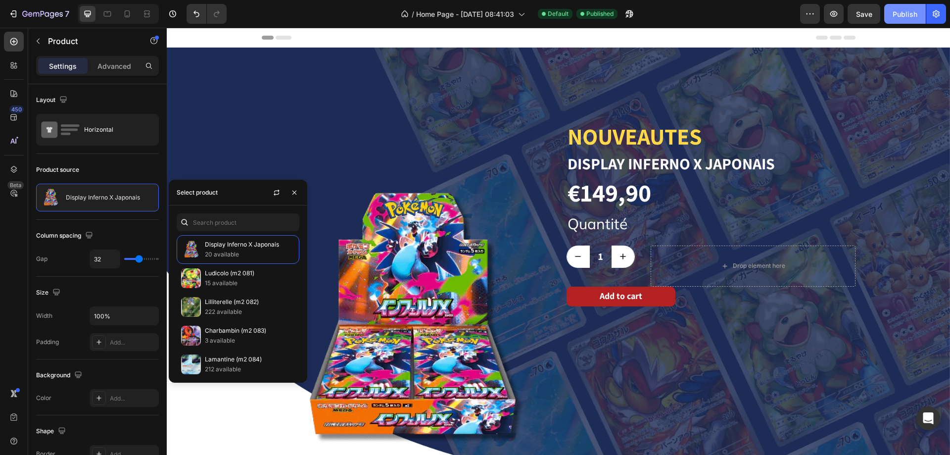
click at [898, 18] on div "Publish" at bounding box center [905, 14] width 25 height 10
